Goal: Register for event/course

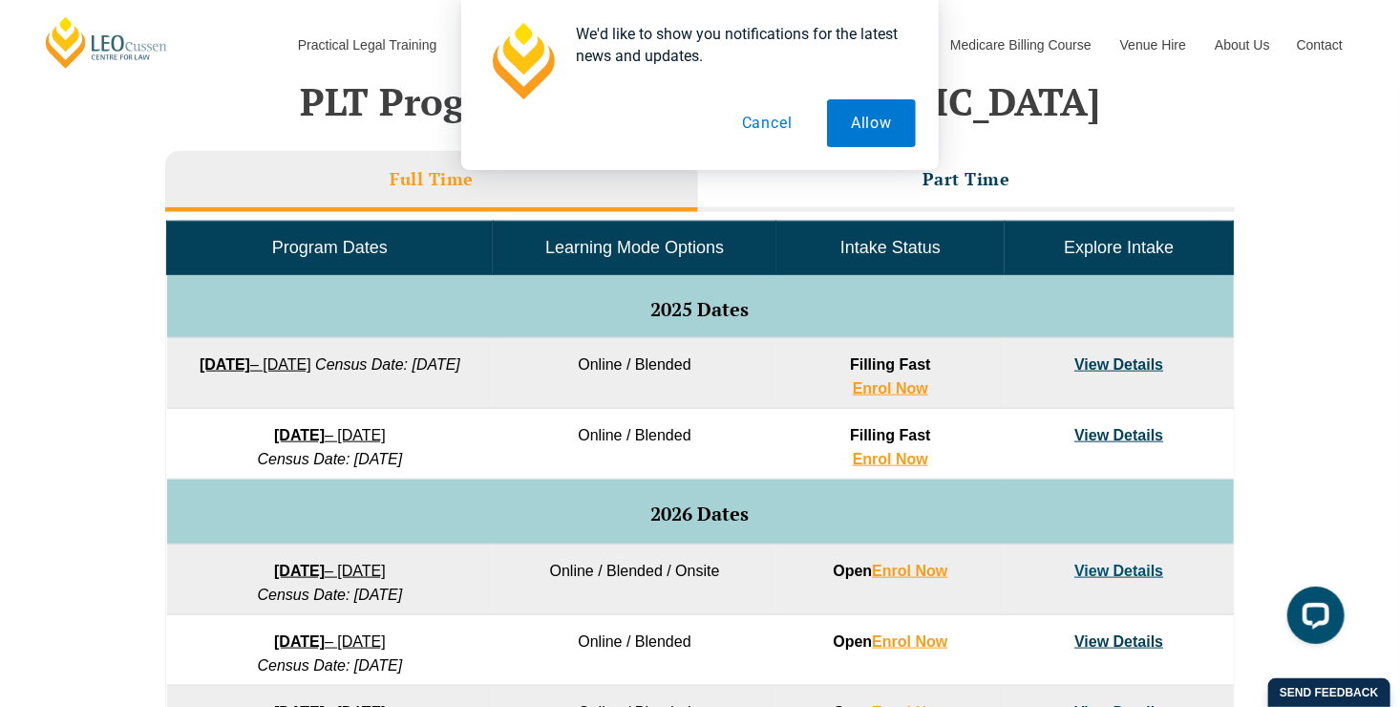
scroll to position [764, 0]
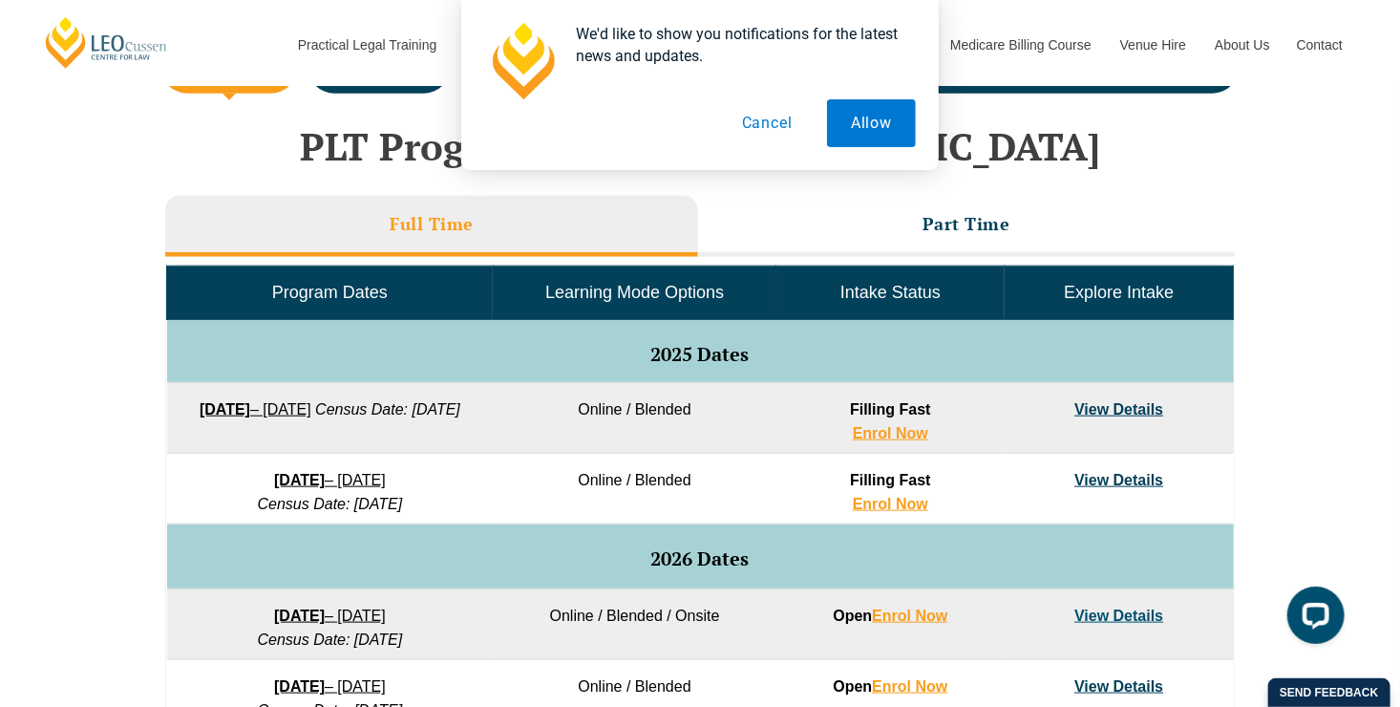
click at [1130, 406] on link "View Details" at bounding box center [1118, 409] width 89 height 16
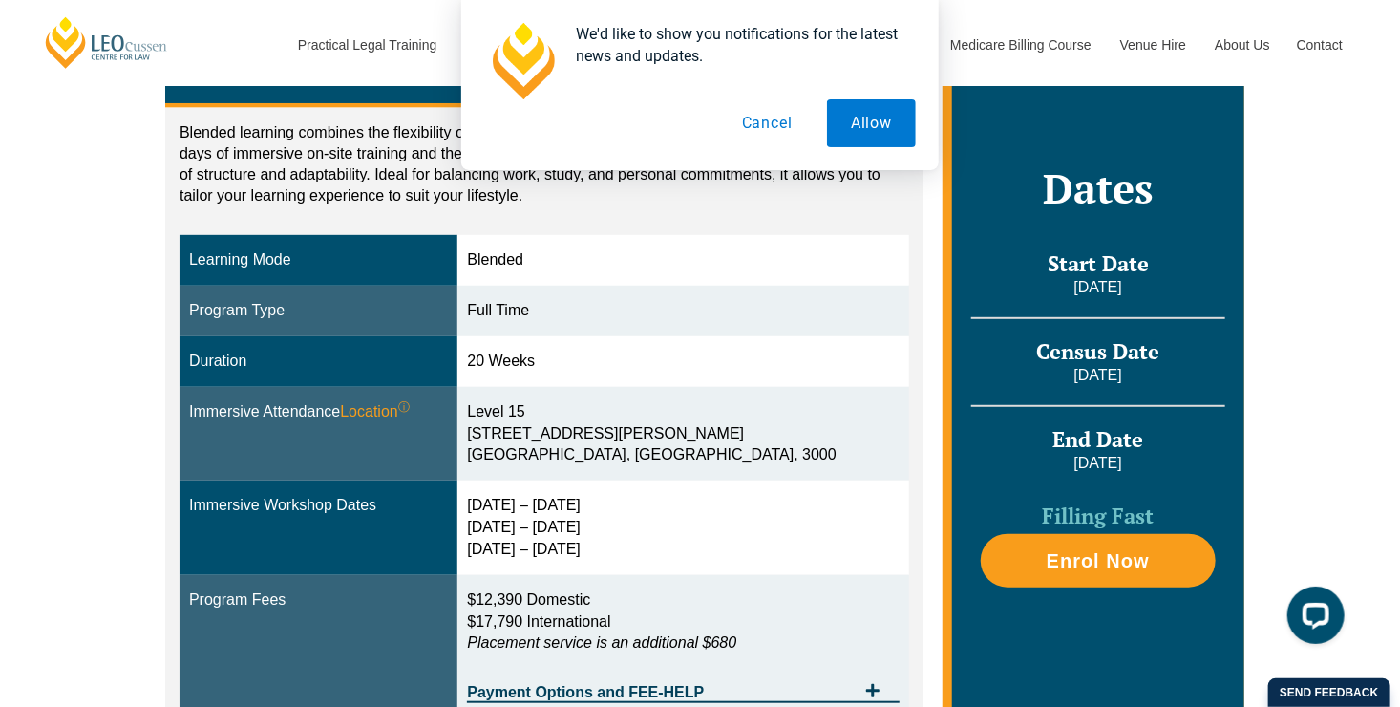
click at [766, 118] on button "Cancel" at bounding box center [767, 123] width 98 height 48
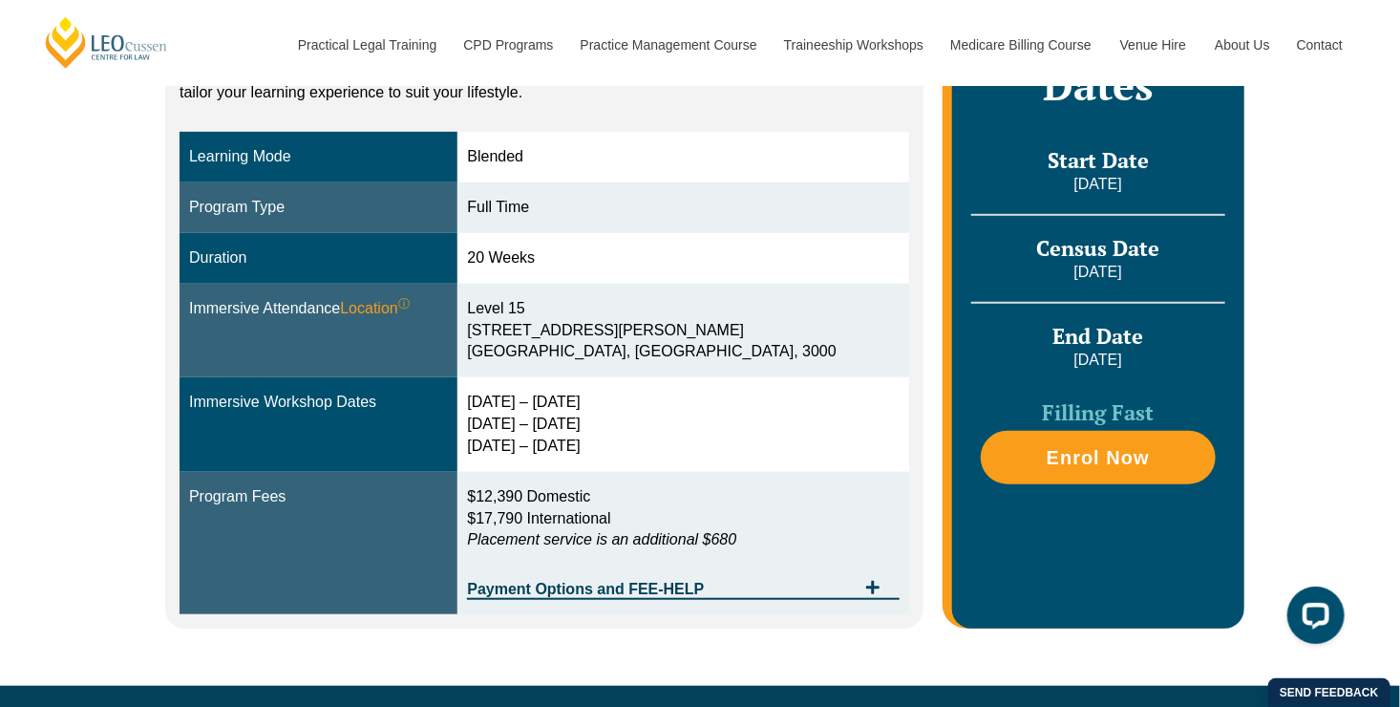
scroll to position [477, 0]
